Goal: Entertainment & Leisure: Consume media (video, audio)

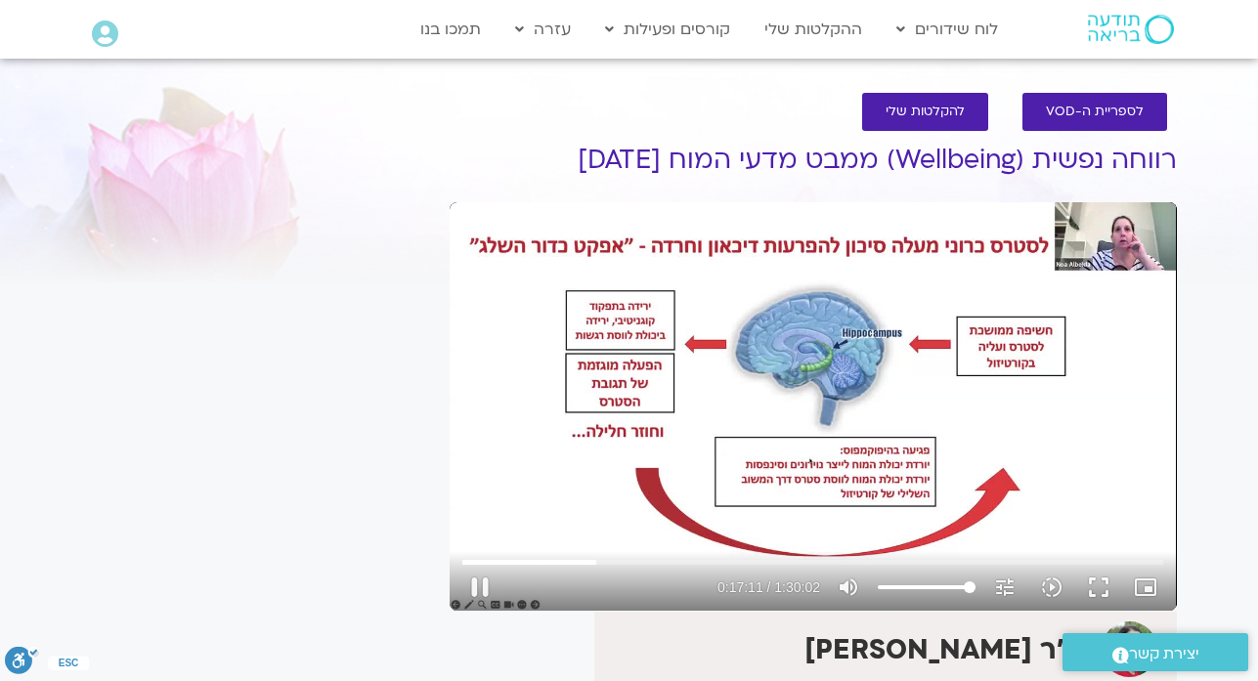
click at [925, 478] on div "Skip Ad 59:38 pause 0:17:11 / 1:30:02 volume_up Mute tune Resolution Auto 720p …" at bounding box center [813, 406] width 727 height 409
type input "1032"
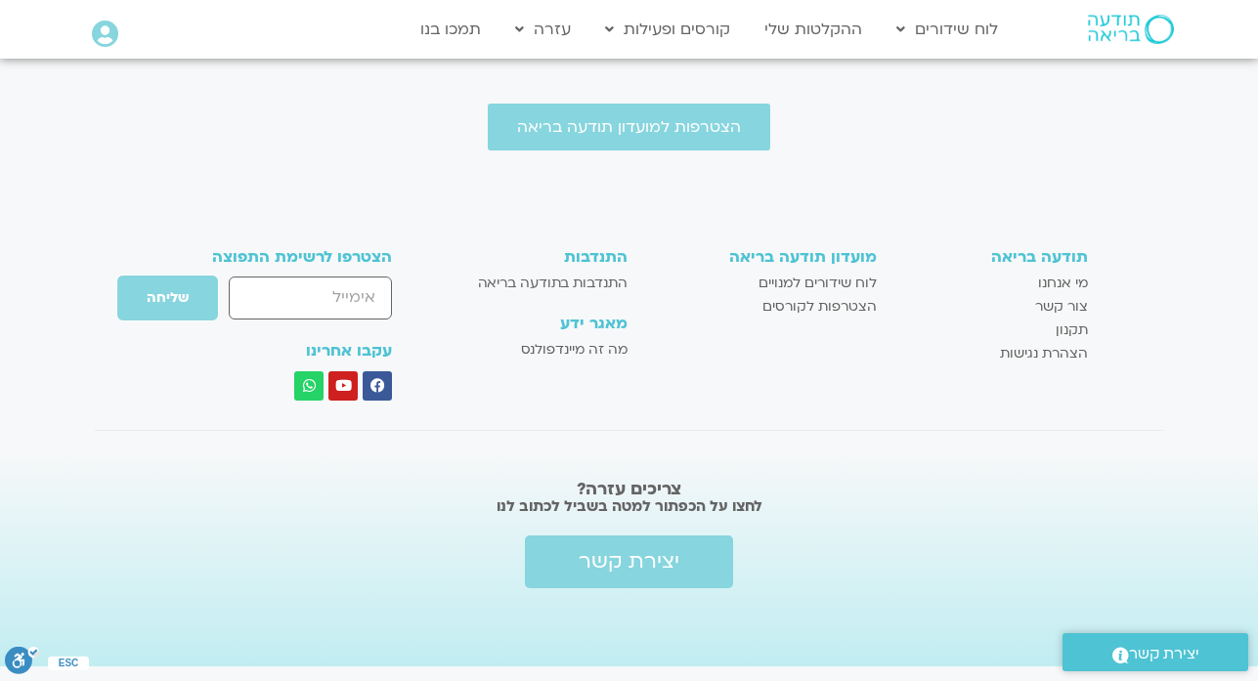
click at [185, 162] on div "הצטרפות למועדון תודעה בריאה תודעה בריאה מי אנחנו צור קשר תקנון הצהרת נגישות מוע…" at bounding box center [629, 385] width 1258 height 563
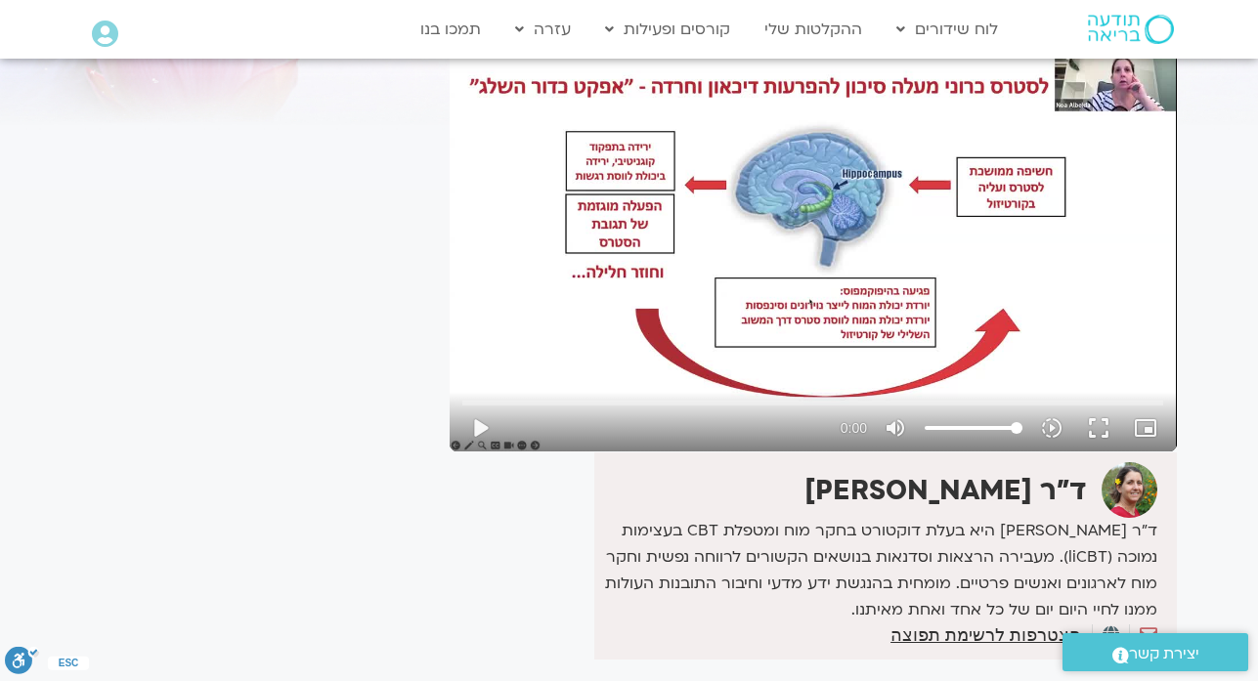
scroll to position [117, 0]
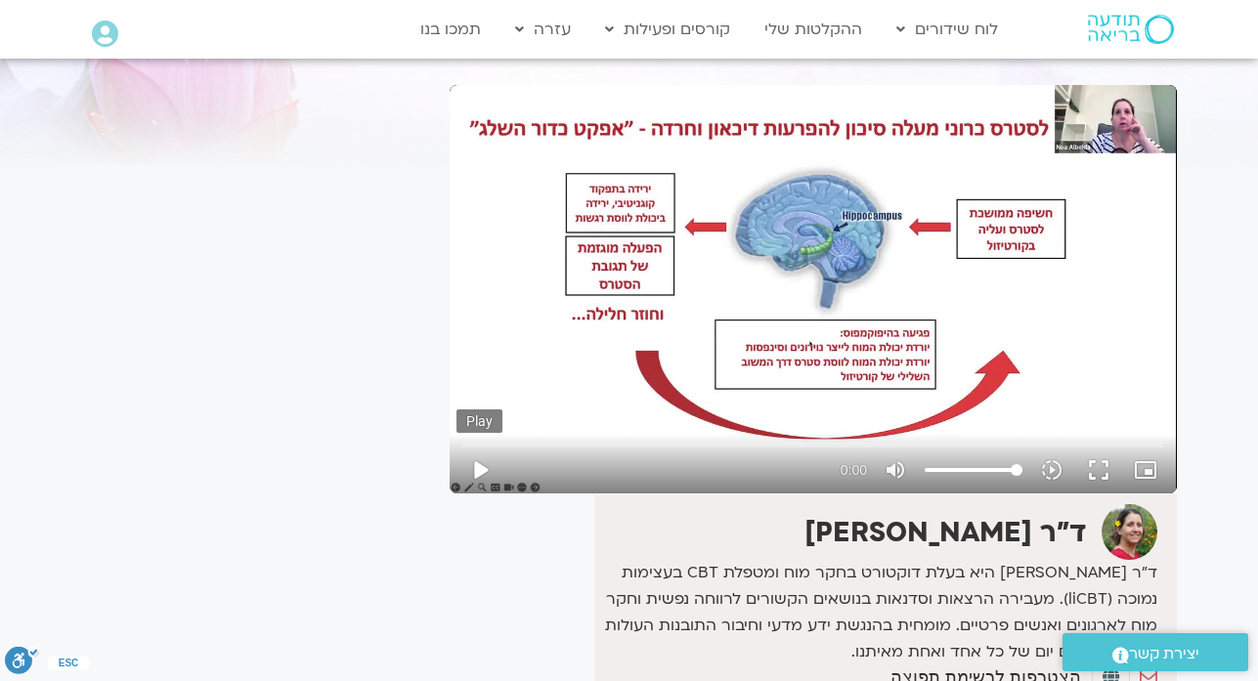
click at [483, 470] on button "play_arrow" at bounding box center [479, 470] width 47 height 47
click at [483, 472] on button "play_arrow" at bounding box center [479, 470] width 47 height 47
click at [474, 476] on button "play_arrow" at bounding box center [479, 470] width 47 height 47
click at [476, 467] on button "play_arrow" at bounding box center [479, 470] width 47 height 47
click at [573, 314] on div "Skip Ad 0:00 play_arrow 0:00 volume_up Mute tune Resolution Auto slow_motion_vi…" at bounding box center [813, 289] width 727 height 409
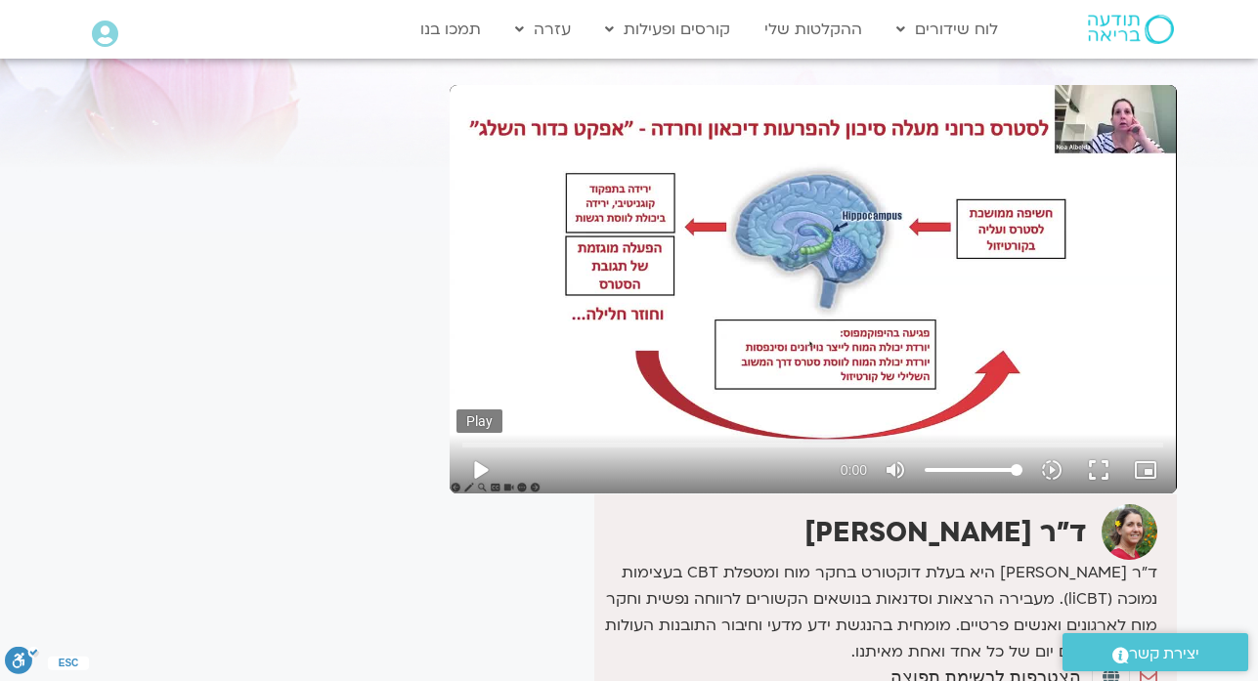
click at [483, 475] on button "play_arrow" at bounding box center [479, 470] width 47 height 47
click at [480, 470] on button "play_arrow" at bounding box center [479, 470] width 47 height 47
click at [476, 475] on button "play_arrow" at bounding box center [479, 470] width 47 height 47
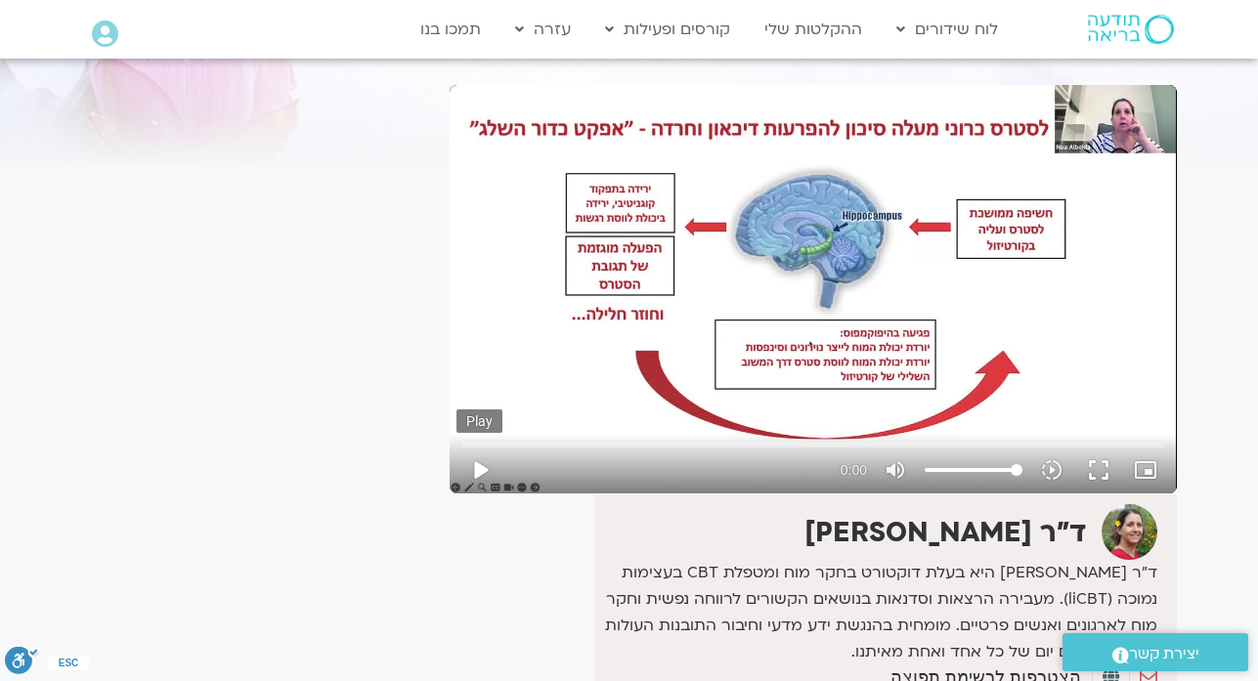
click at [477, 470] on button "play_arrow" at bounding box center [479, 470] width 47 height 47
click at [474, 467] on button "play_arrow" at bounding box center [479, 470] width 47 height 47
click at [474, 466] on button "play_arrow" at bounding box center [479, 470] width 47 height 47
click at [474, 449] on input "Seek" at bounding box center [812, 445] width 701 height 12
click at [478, 469] on button "play_arrow" at bounding box center [479, 470] width 47 height 47
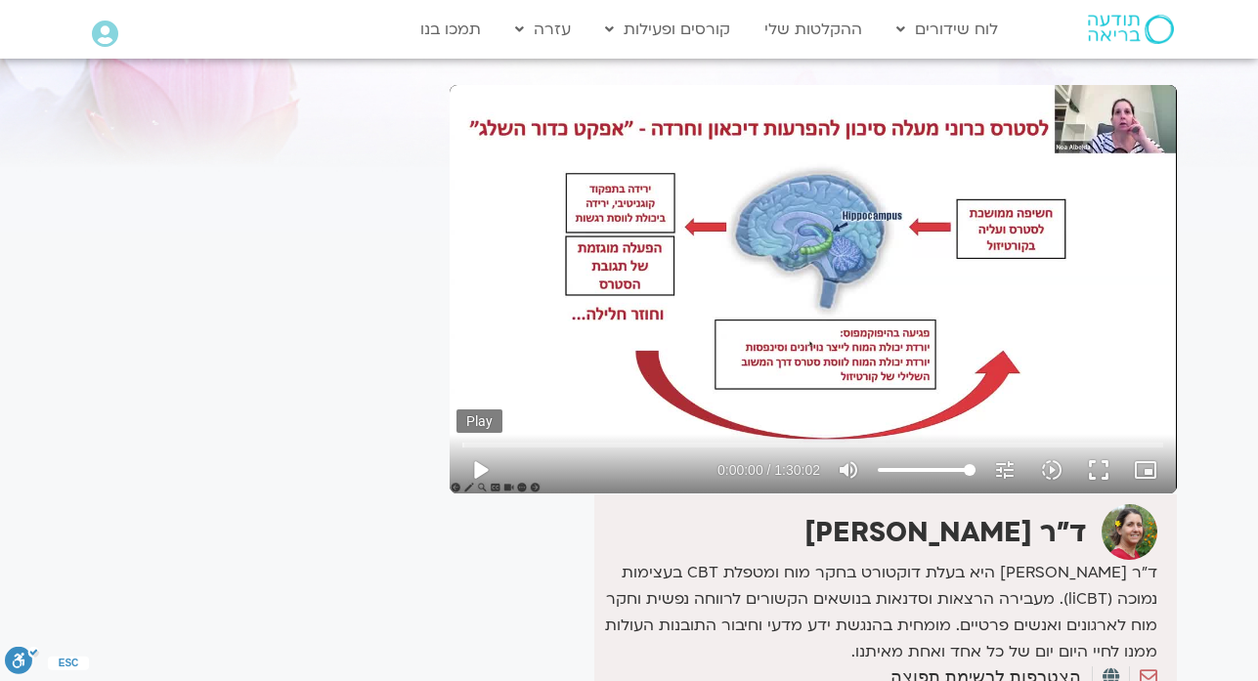
click at [488, 472] on button "play_arrow" at bounding box center [479, 470] width 47 height 47
click at [478, 471] on button "pause" at bounding box center [479, 470] width 47 height 47
type input "12"
click at [478, 471] on button "play_arrow" at bounding box center [479, 470] width 47 height 47
click at [492, 460] on button "pause" at bounding box center [479, 470] width 47 height 47
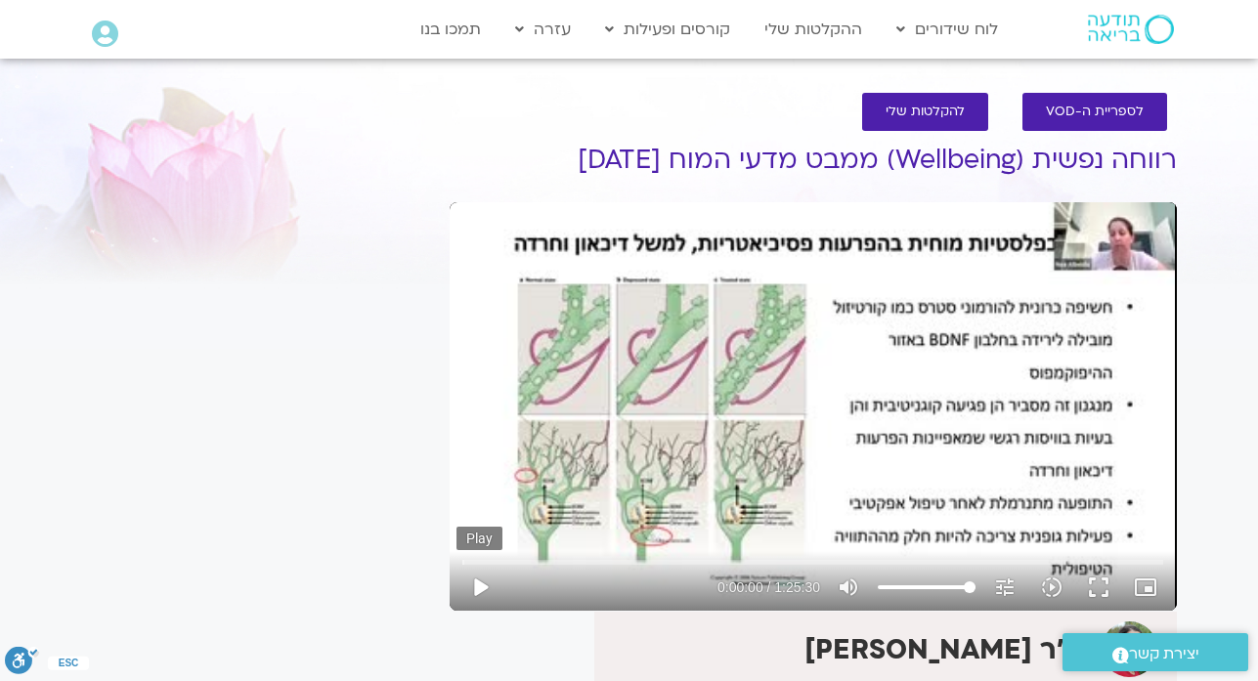
click at [479, 602] on button "play_arrow" at bounding box center [479, 587] width 47 height 47
click at [479, 602] on button "pause" at bounding box center [479, 587] width 47 height 47
click at [478, 593] on button "play_arrow" at bounding box center [479, 587] width 47 height 47
type input "1.976535"
